Goal: Task Accomplishment & Management: Use online tool/utility

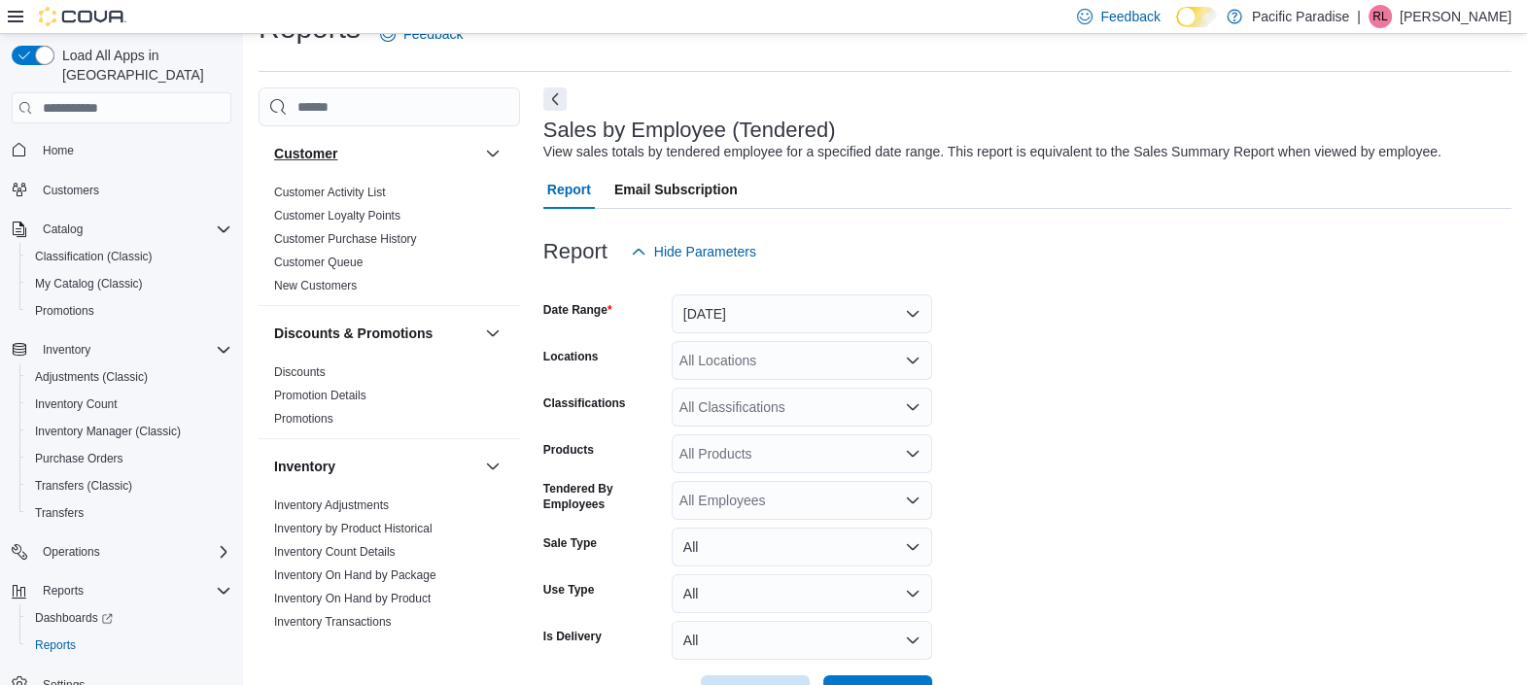
scroll to position [44, 0]
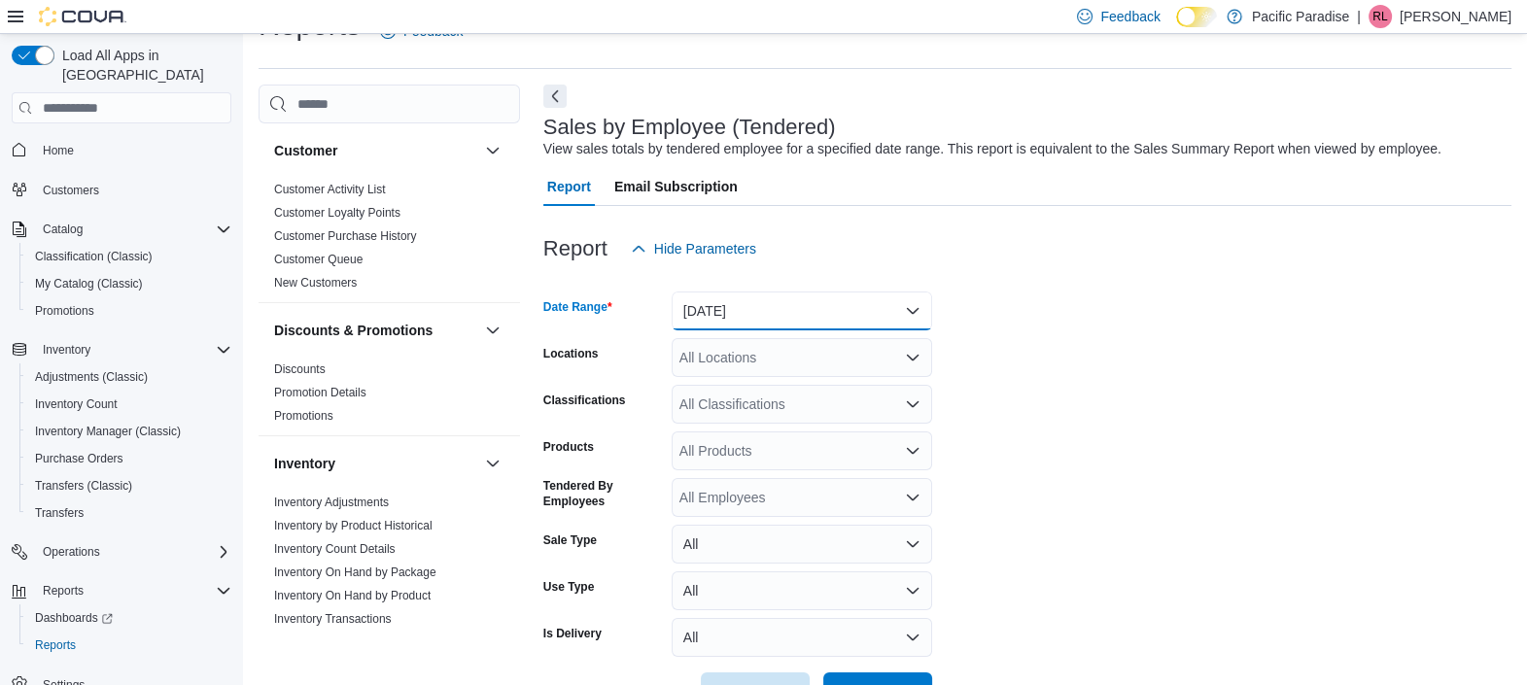
click at [841, 316] on button "Yesterday" at bounding box center [802, 311] width 260 height 39
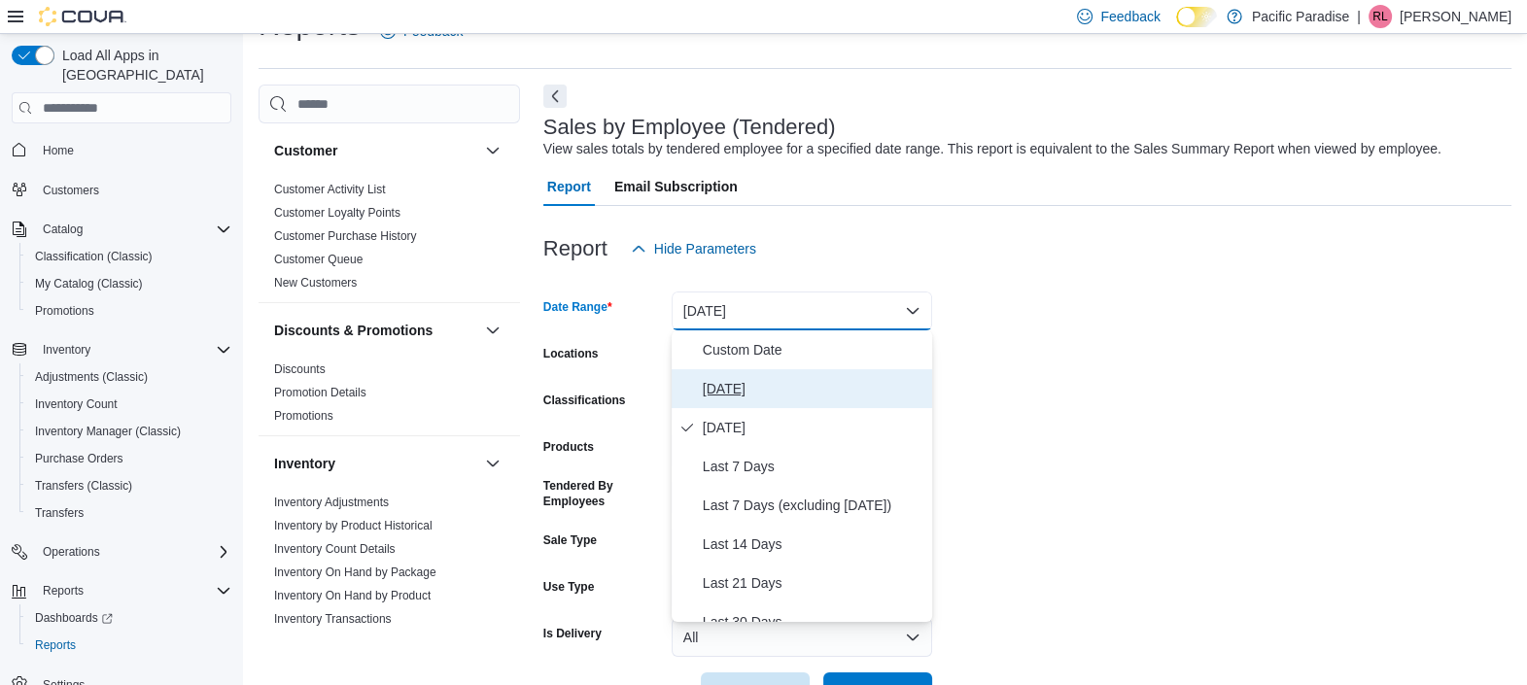
click at [803, 384] on span "[DATE]" at bounding box center [814, 388] width 222 height 23
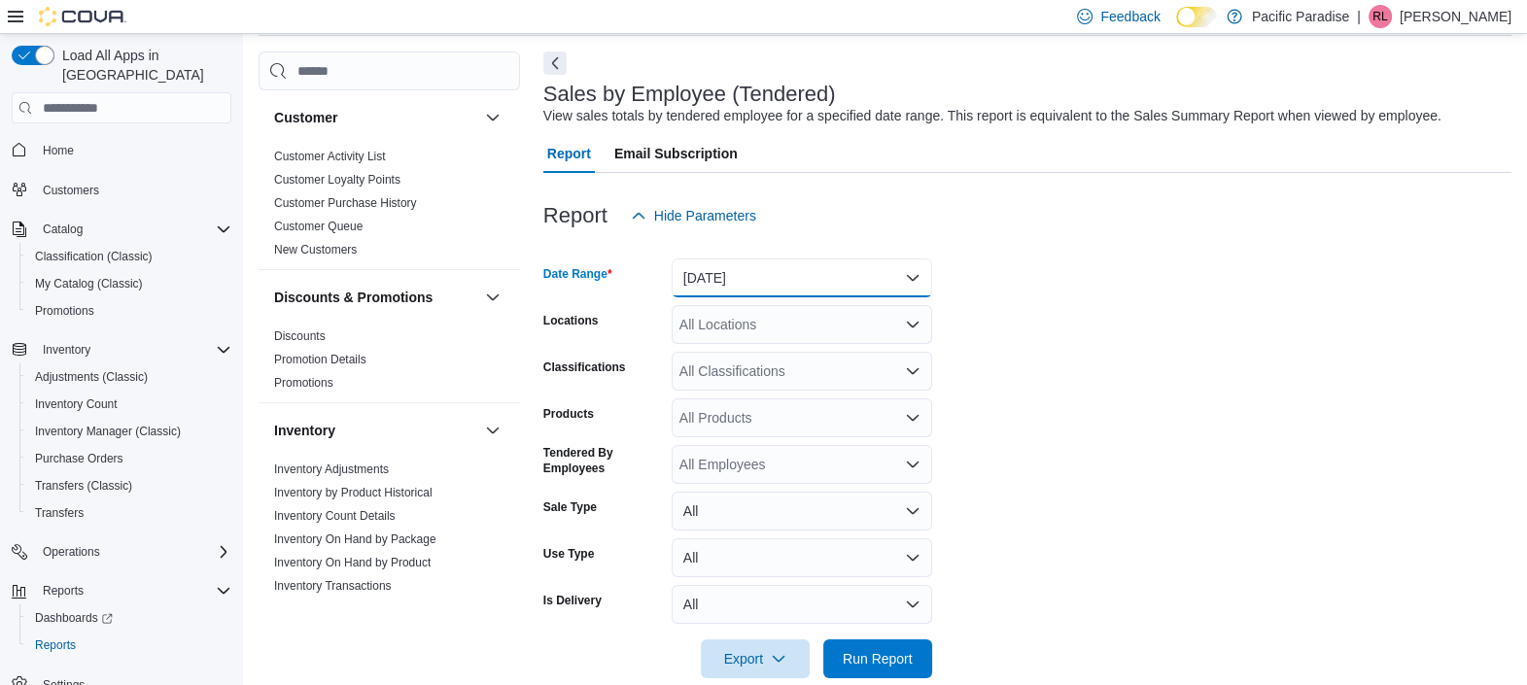
scroll to position [108, 0]
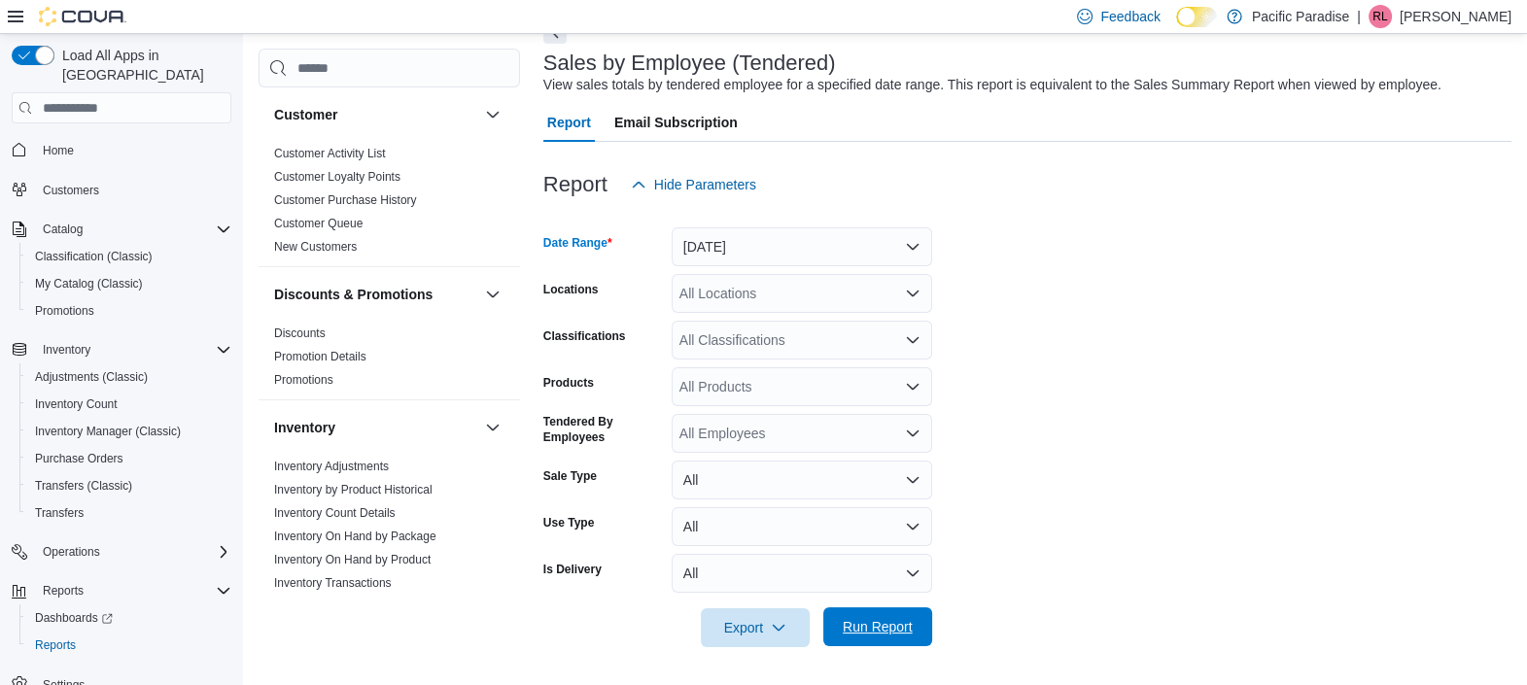
click at [918, 627] on span "Run Report" at bounding box center [878, 626] width 86 height 39
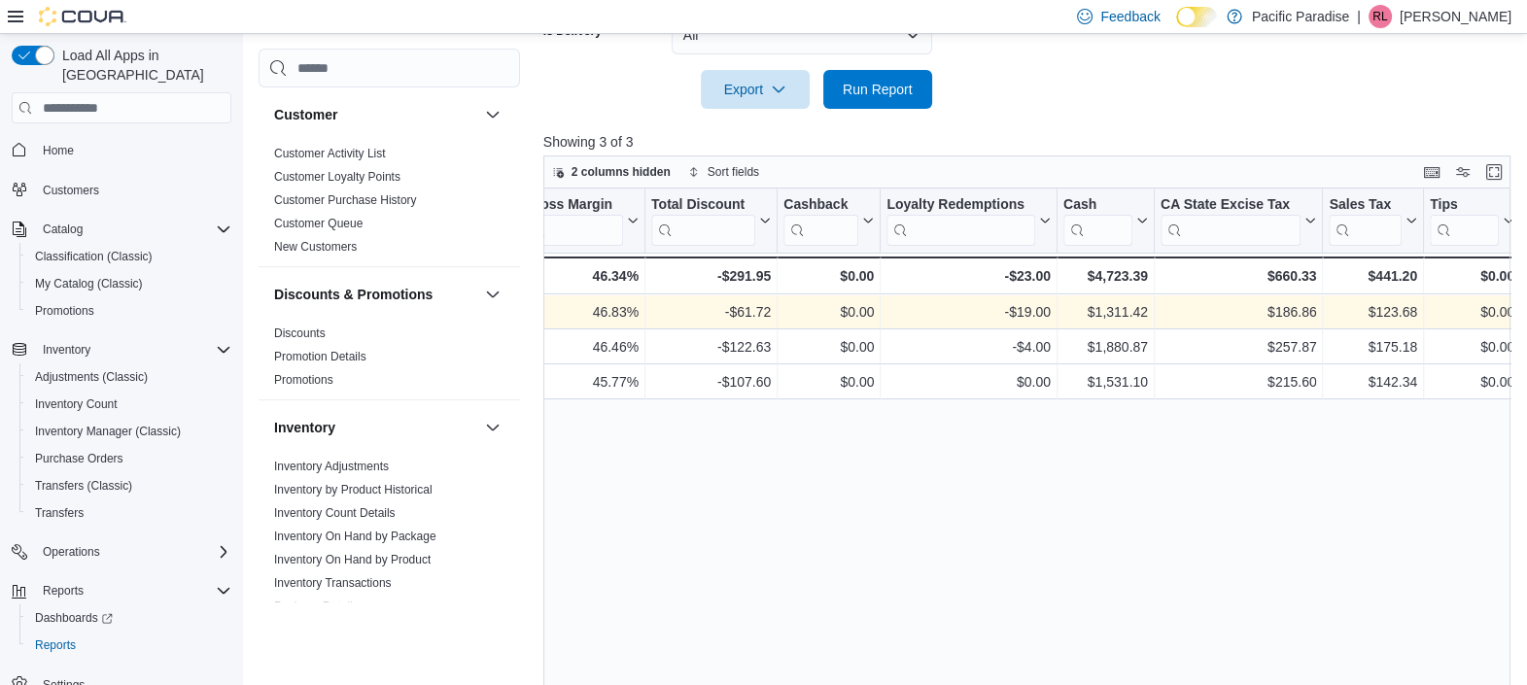
scroll to position [680, 0]
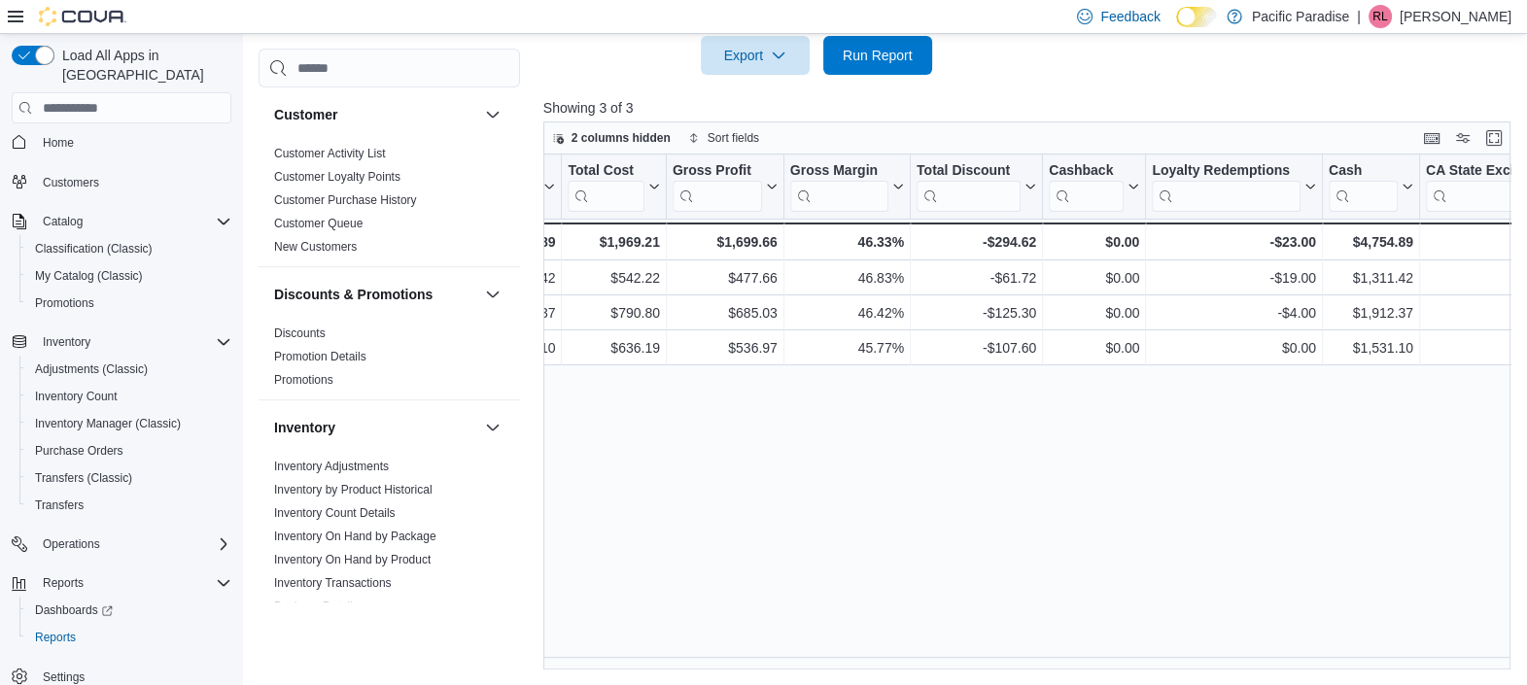
scroll to position [0, 1822]
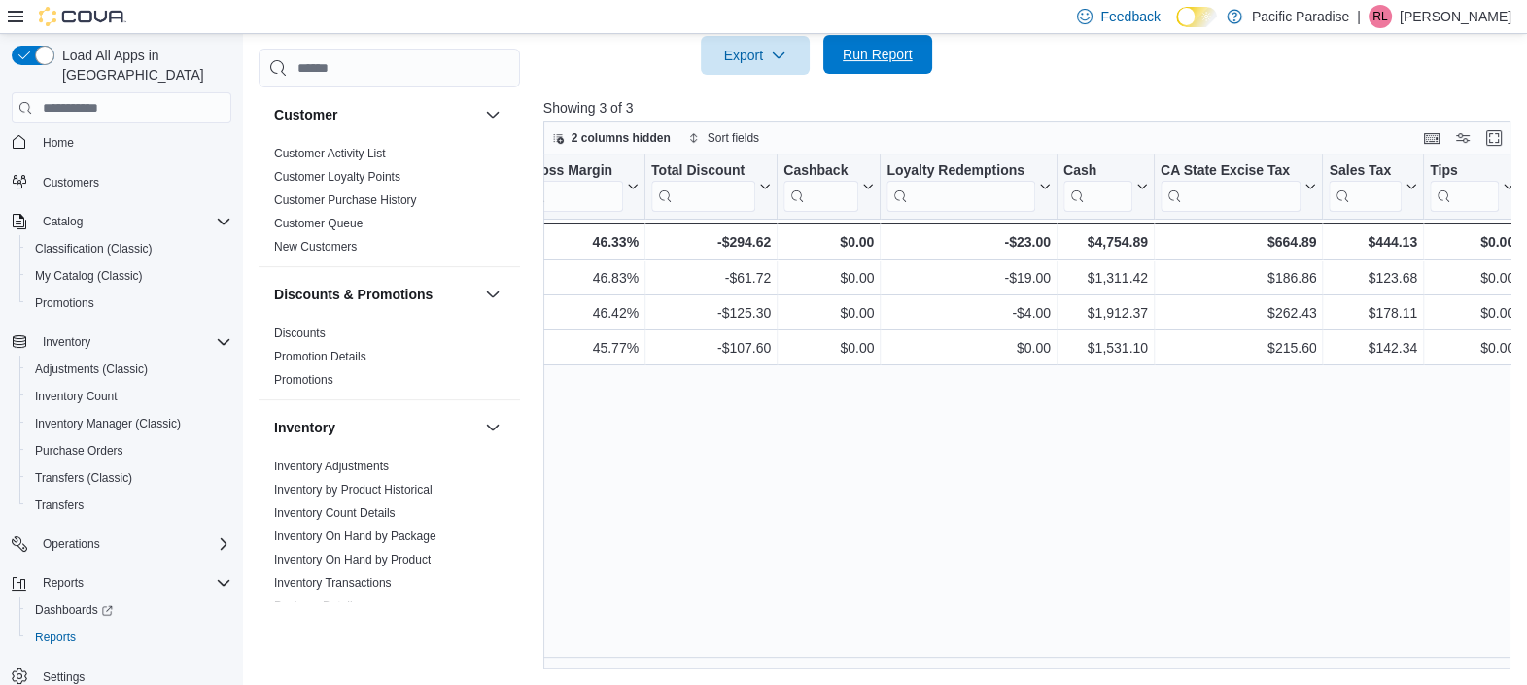
click at [835, 51] on span "Run Report" at bounding box center [878, 54] width 86 height 39
click at [1387, 10] on span "RL" at bounding box center [1379, 16] width 15 height 23
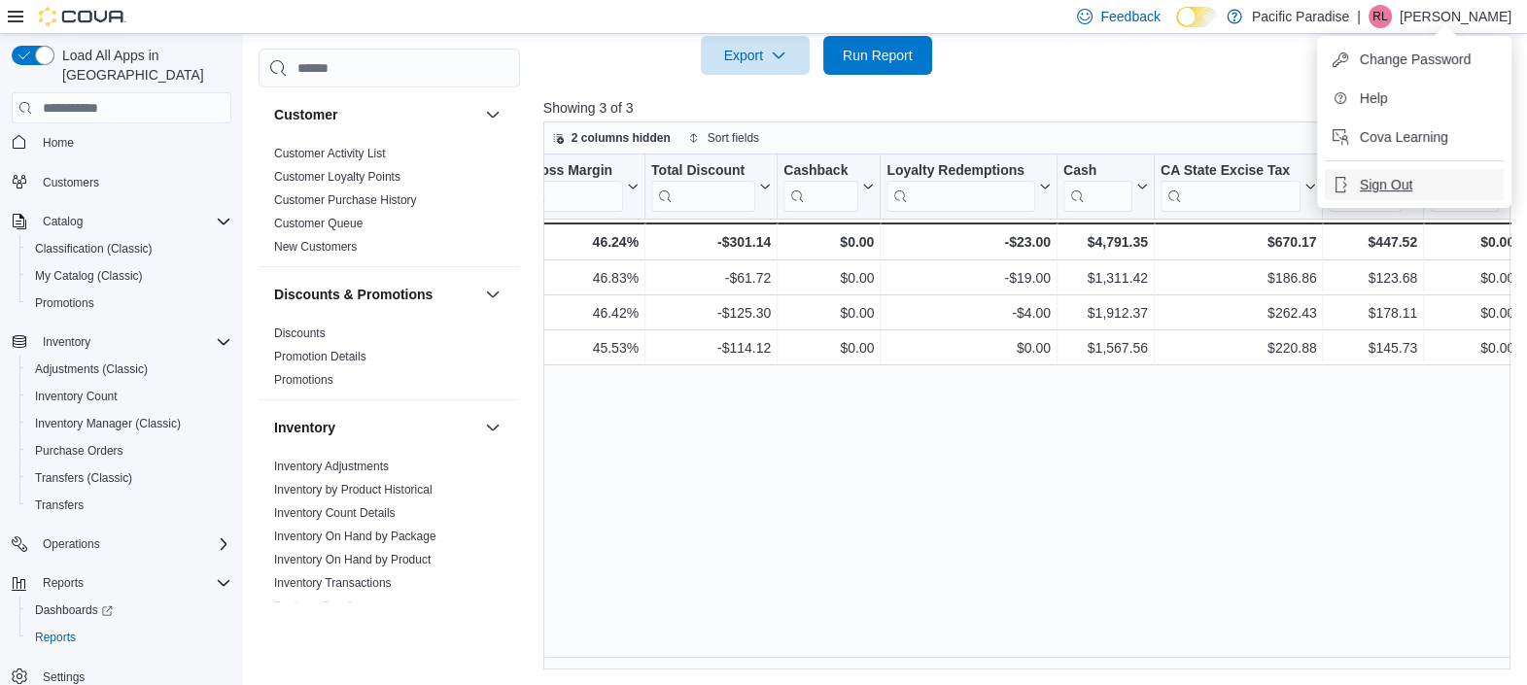
click at [1408, 175] on span "Sign Out" at bounding box center [1386, 184] width 52 height 19
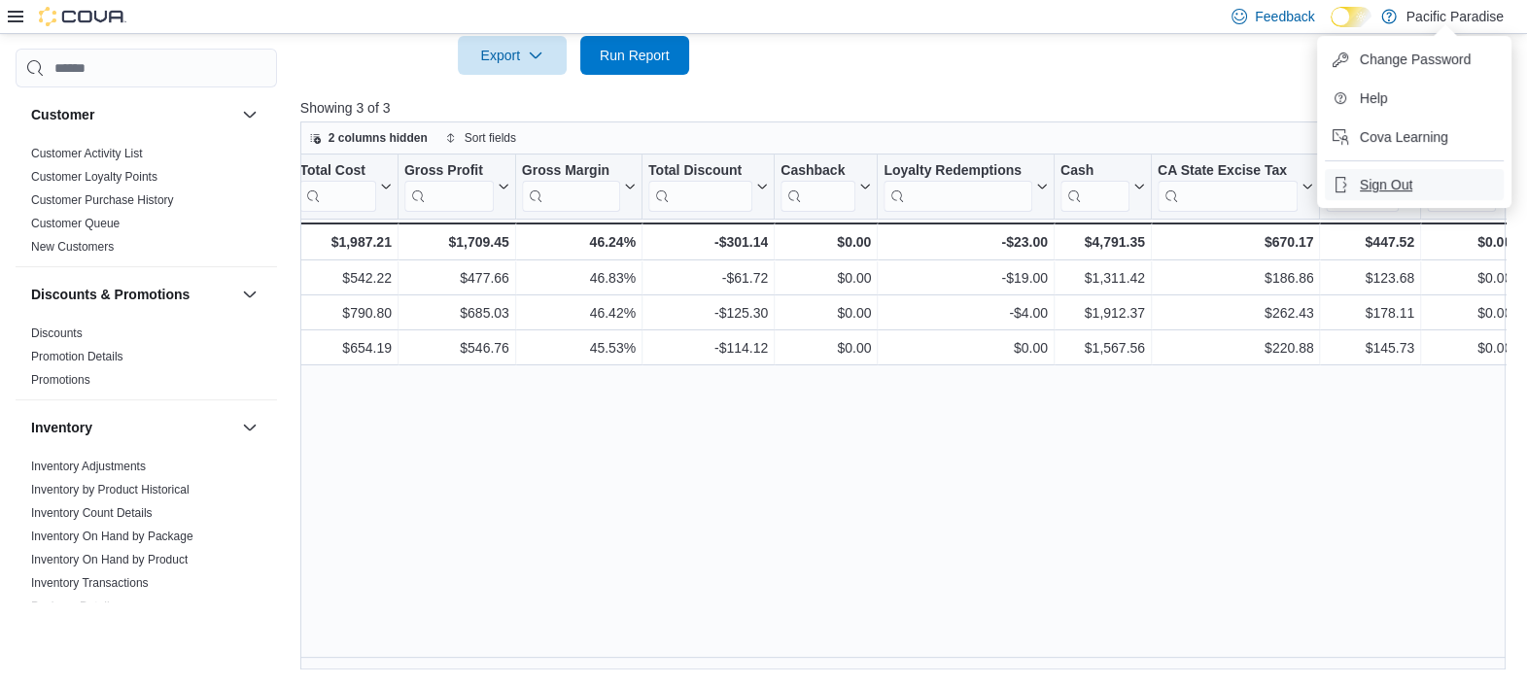
scroll to position [0, 1582]
